Goal: Task Accomplishment & Management: Manage account settings

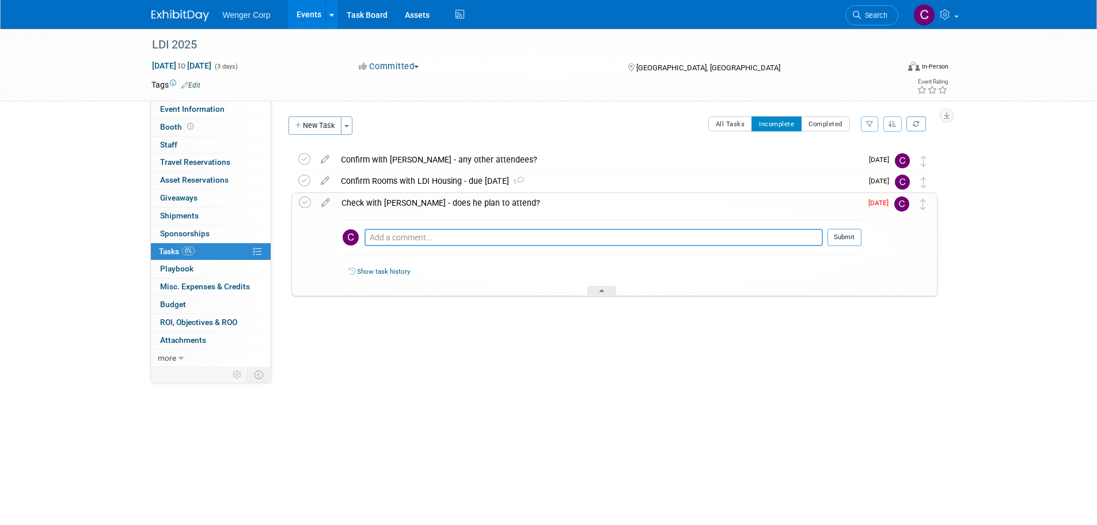
click at [383, 237] on textarea at bounding box center [593, 237] width 458 height 17
type textarea "yes - working on finalizing dates."
click at [871, 202] on span "[DATE]" at bounding box center [881, 203] width 26 height 8
click at [839, 241] on button "Submit" at bounding box center [844, 237] width 34 height 17
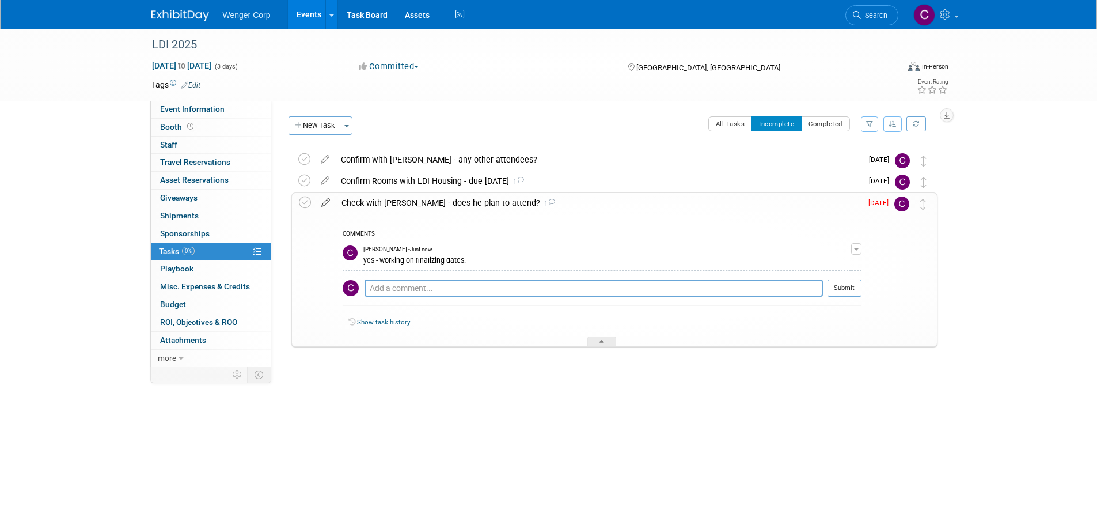
click at [325, 200] on icon at bounding box center [326, 200] width 20 height 14
select select "8"
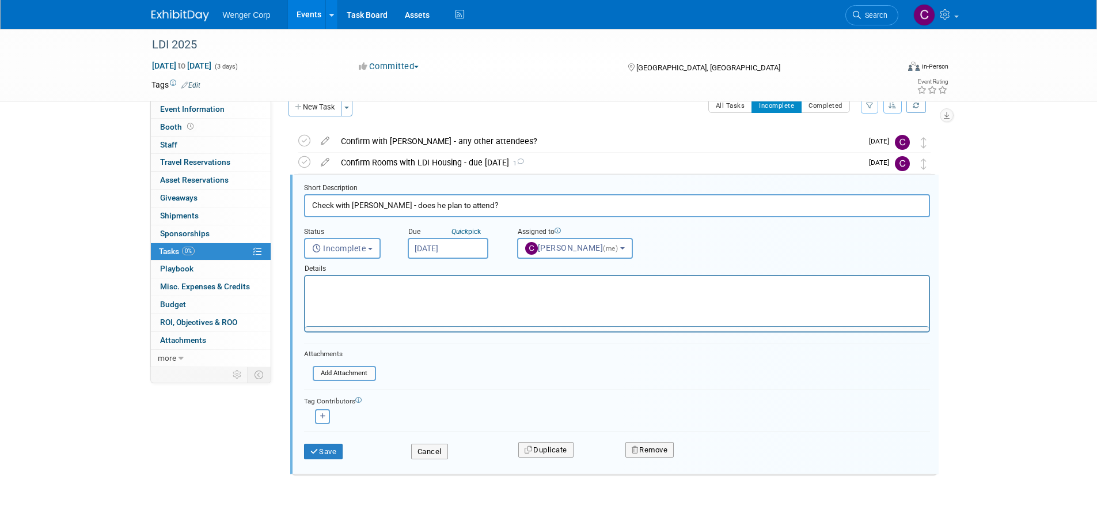
scroll to position [24, 0]
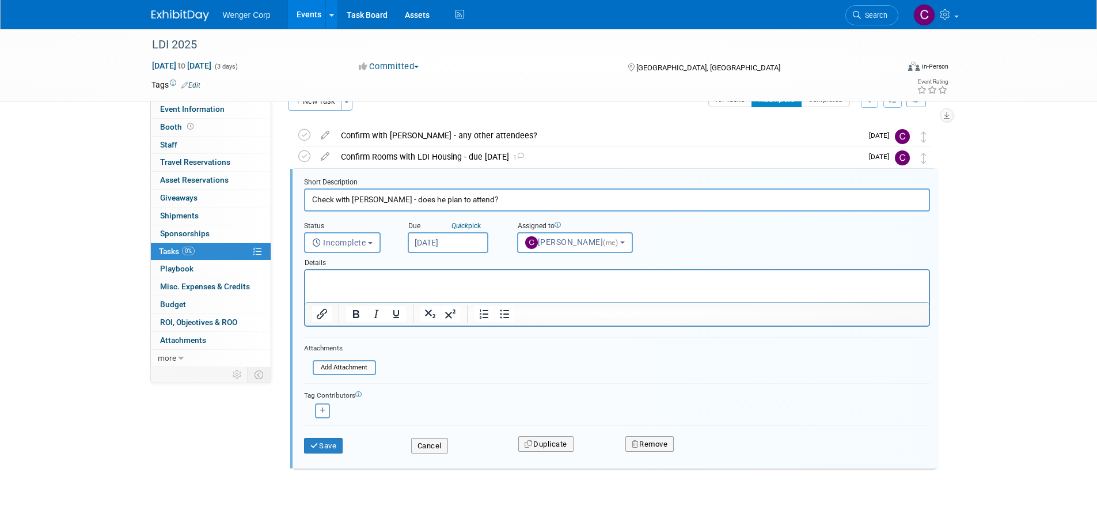
click at [471, 238] on input "[DATE]" at bounding box center [448, 242] width 81 height 21
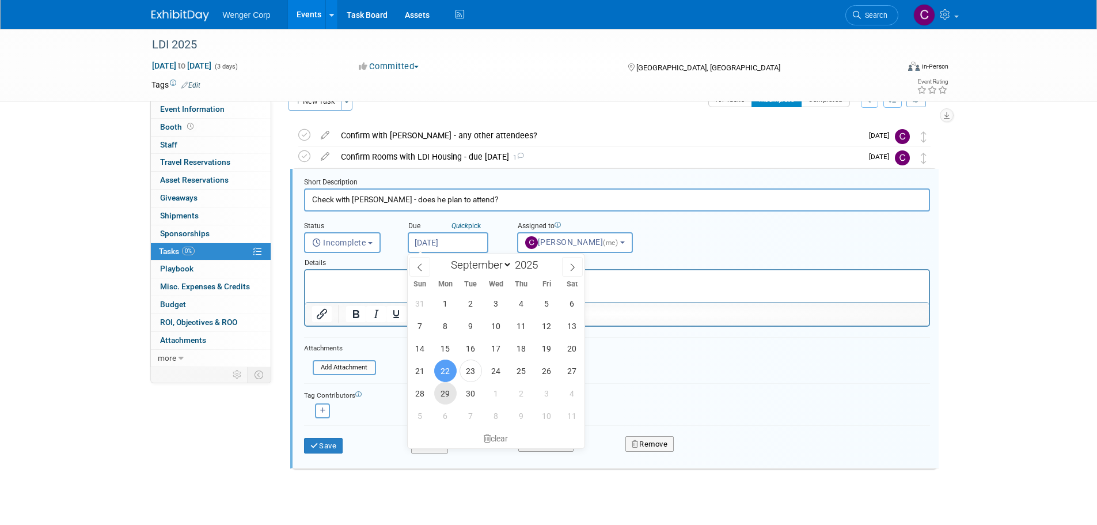
click at [453, 394] on span "29" at bounding box center [445, 393] width 22 height 22
type input "[DATE]"
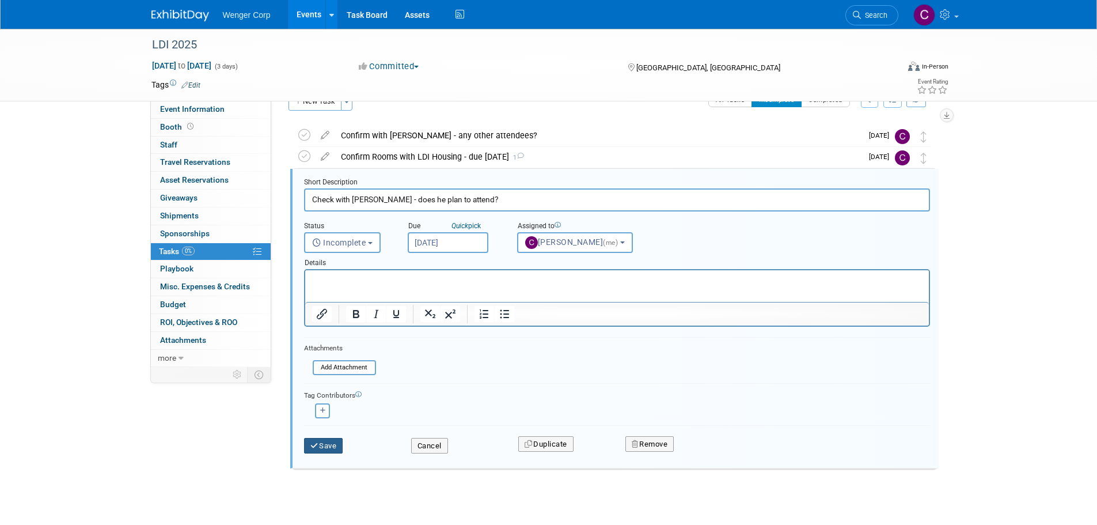
click at [331, 446] on button "Save" at bounding box center [323, 446] width 39 height 16
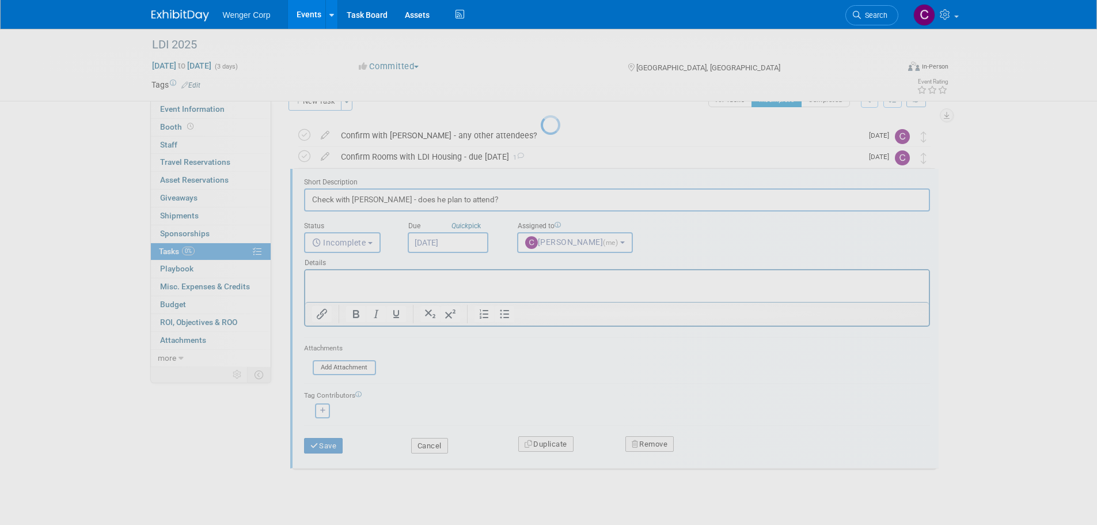
scroll to position [0, 0]
